Goal: Task Accomplishment & Management: Complete application form

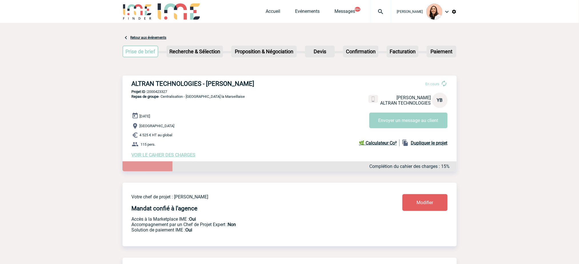
click at [379, 8] on img at bounding box center [380, 11] width 21 height 7
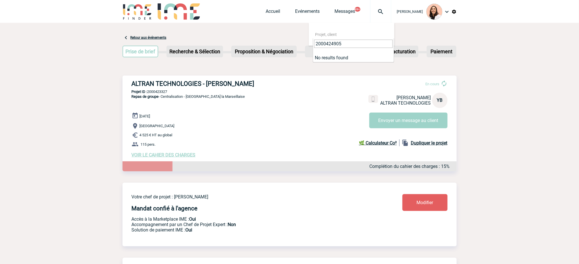
drag, startPoint x: 326, startPoint y: 40, endPoint x: 298, endPoint y: 40, distance: 28.3
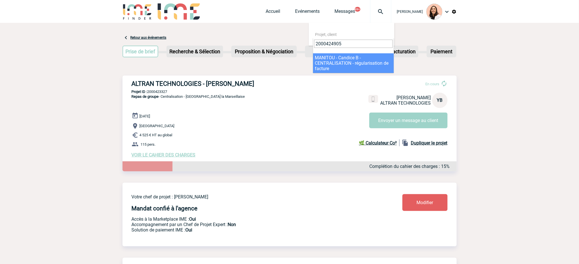
type input "2000424905"
select select "24406"
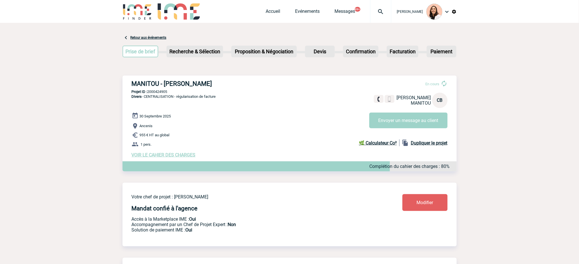
click at [184, 157] on span "VOIR LE CAHIER DES CHARGES" at bounding box center [164, 154] width 64 height 5
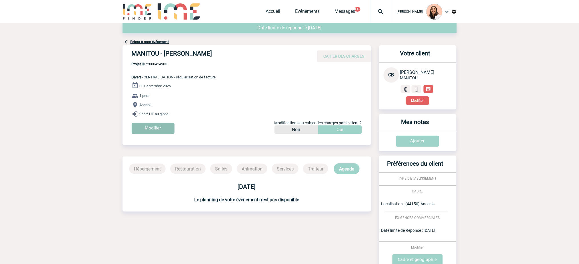
click at [158, 129] on input "Modifier" at bounding box center [153, 128] width 43 height 11
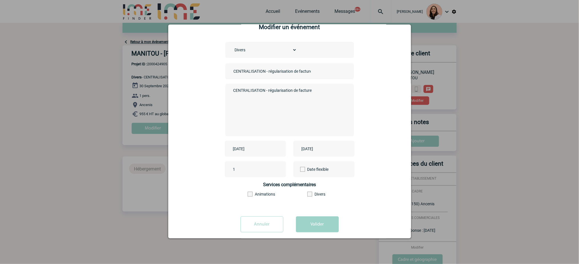
scroll to position [21, 0]
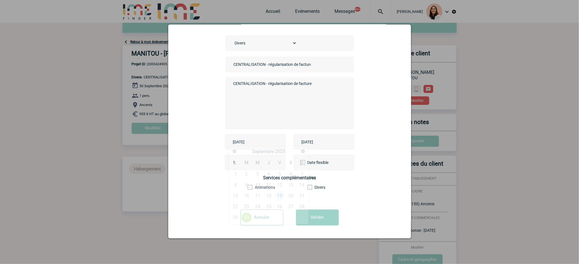
click at [264, 143] on input "2025-09-30" at bounding box center [251, 141] width 39 height 7
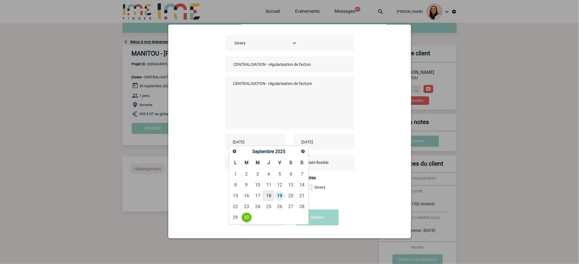
click at [270, 197] on link "18" at bounding box center [268, 196] width 11 height 10
type input "2025-09-18"
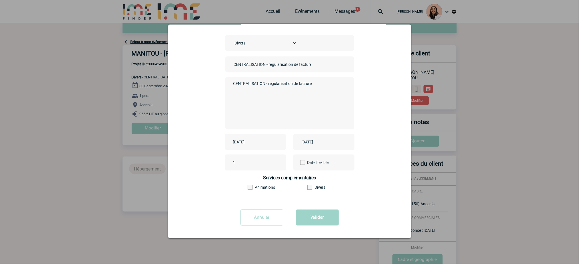
click at [319, 139] on input "2025-09-30" at bounding box center [319, 141] width 39 height 7
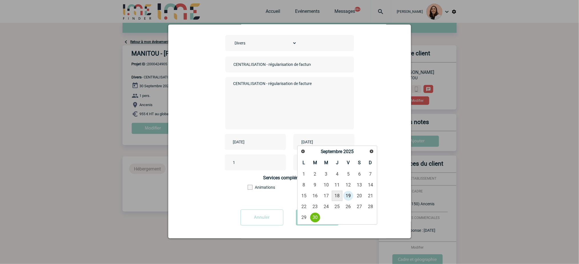
click at [338, 196] on link "18" at bounding box center [337, 196] width 11 height 10
type input "2025-09-18"
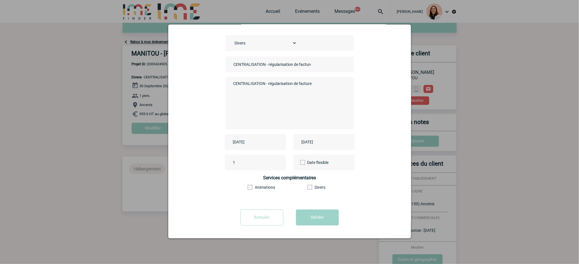
drag, startPoint x: 355, startPoint y: 140, endPoint x: 273, endPoint y: 208, distance: 106.4
click at [353, 141] on div "2025-09-18 2025-09-18" at bounding box center [289, 142] width 228 height 16
click at [312, 219] on button "Valider" at bounding box center [317, 218] width 43 height 16
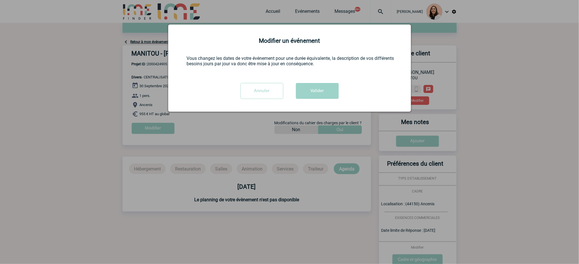
scroll to position [0, 0]
click at [318, 97] on button "Valider" at bounding box center [317, 91] width 43 height 16
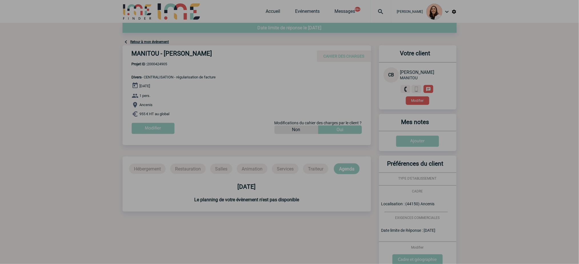
click at [512, 132] on div at bounding box center [289, 132] width 579 height 264
